Goal: Navigation & Orientation: Find specific page/section

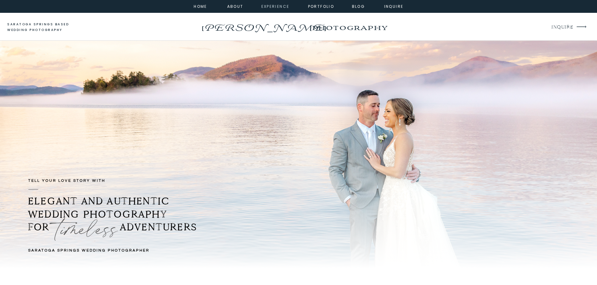
click at [273, 4] on nav "experience" at bounding box center [273, 6] width 25 height 6
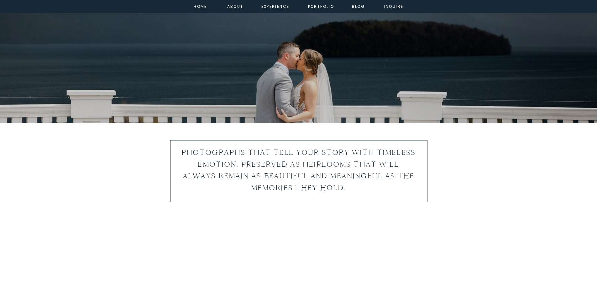
scroll to position [188, 0]
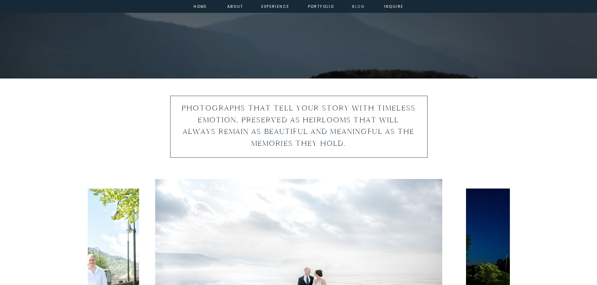
click at [357, 8] on nav "Blog" at bounding box center [358, 6] width 23 height 6
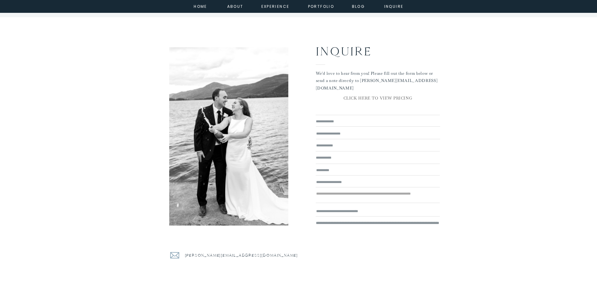
scroll to position [2224, 0]
